Goal: Information Seeking & Learning: Learn about a topic

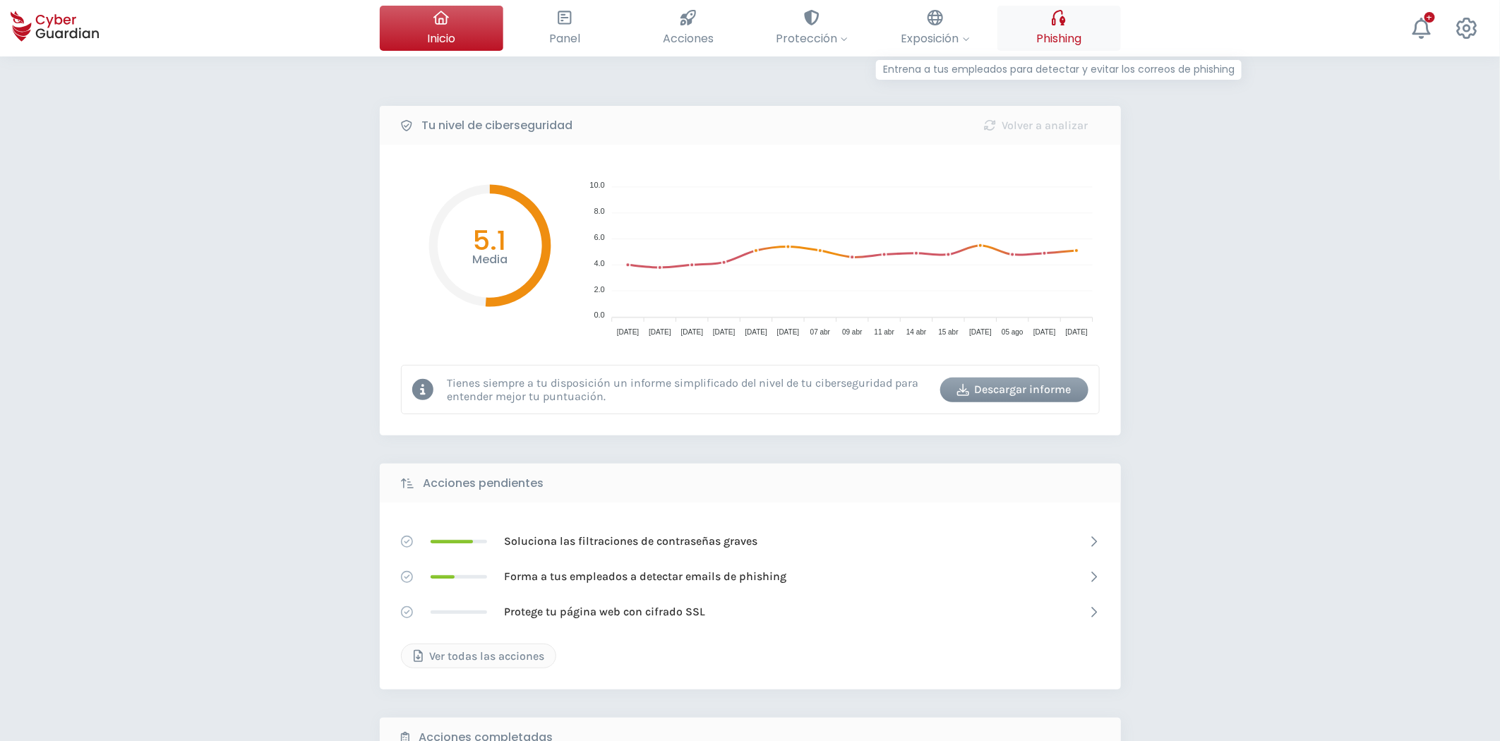
click at [1043, 30] on button "Phishing Entrena a tus empleados para detectar y evitar los correos de phishing" at bounding box center [1059, 28] width 124 height 45
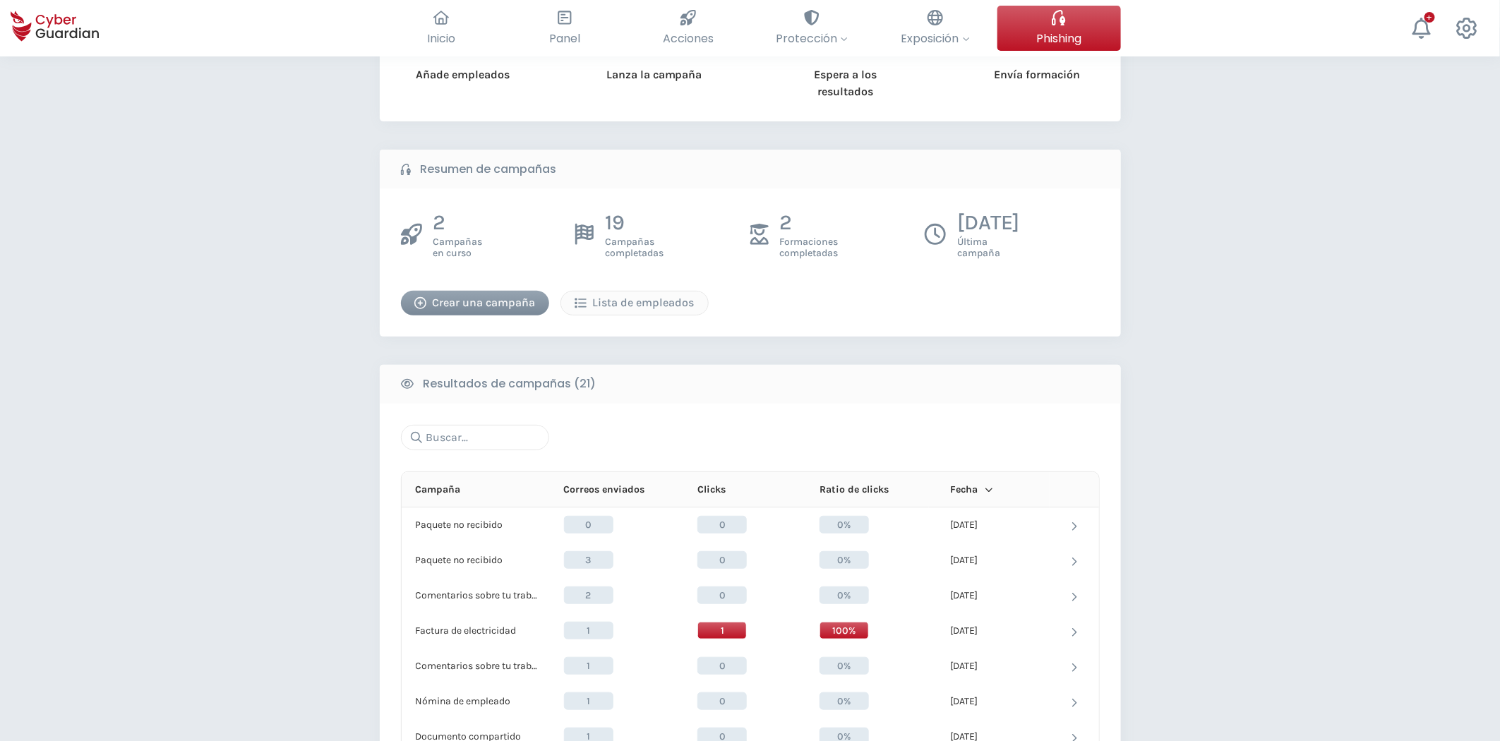
scroll to position [157, 0]
